Goal: Contribute content

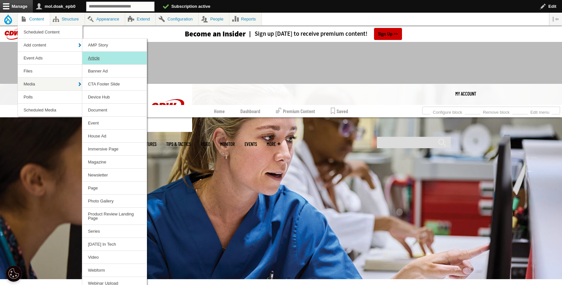
click at [99, 59] on link "Article" at bounding box center [114, 58] width 64 height 13
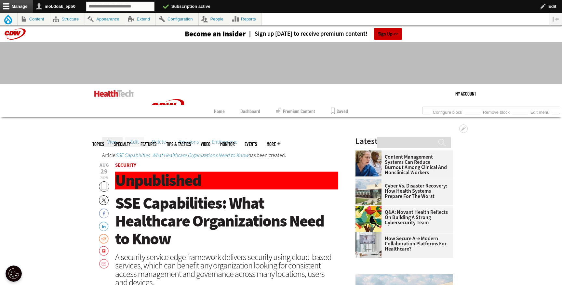
click at [132, 142] on link "Edit" at bounding box center [134, 142] width 19 height 10
click at [137, 137] on link "Edit" at bounding box center [134, 142] width 19 height 10
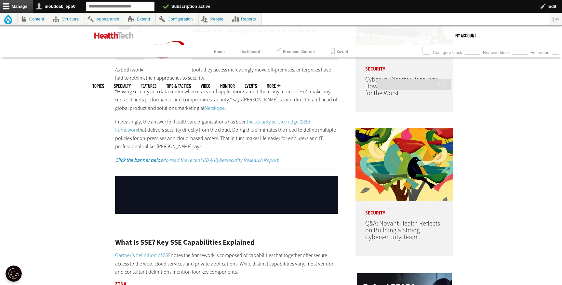
scroll to position [274, 0]
